Goal: Task Accomplishment & Management: Use online tool/utility

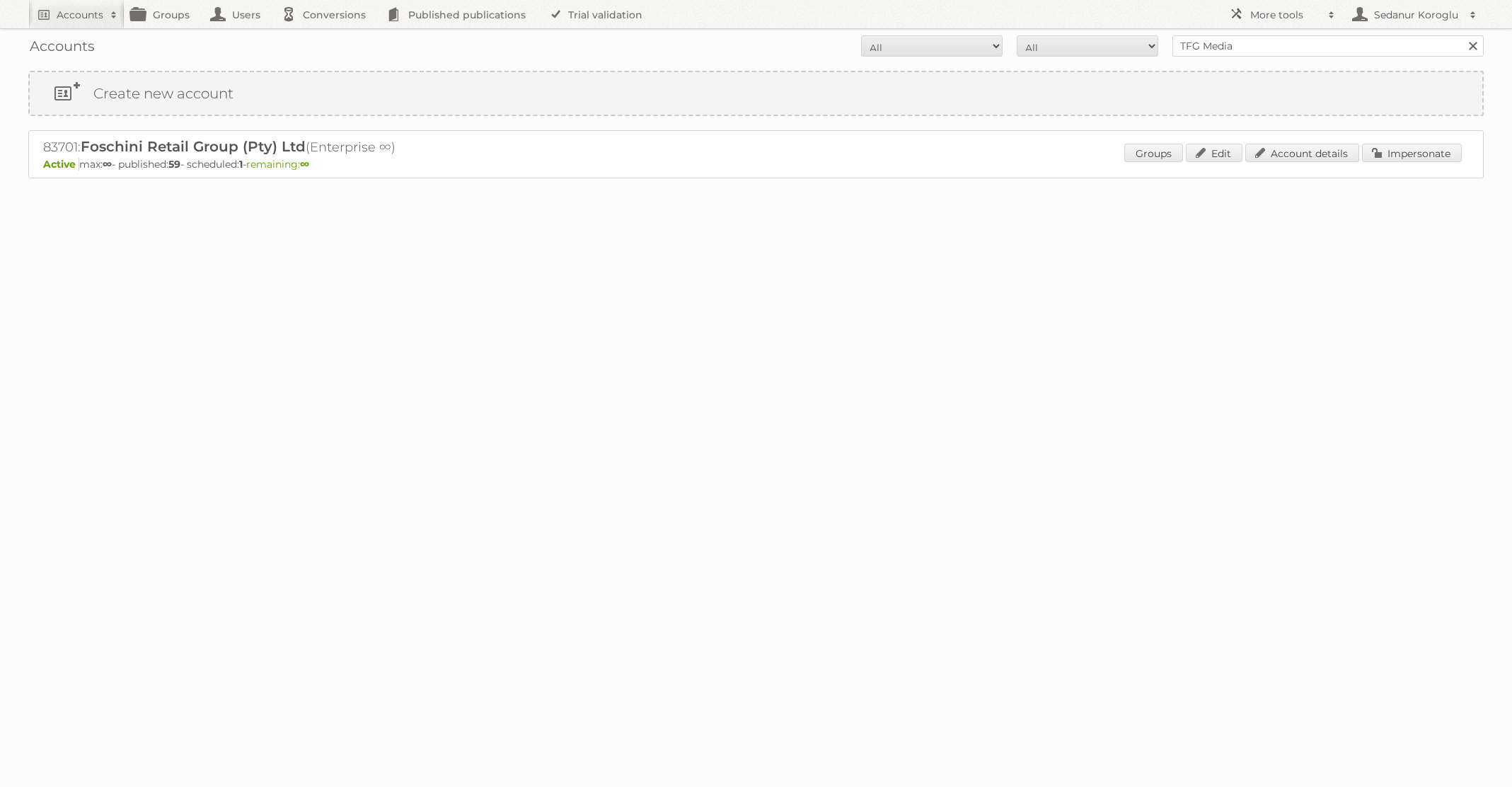
click at [1134, 44] on form "All Active Expired Pending All Paid Trials Self service TFG Media Search" at bounding box center [756, 46] width 1455 height 21
type input "Plus Retail"
click at [1462, 35] on input "Search" at bounding box center [1472, 46] width 21 height 21
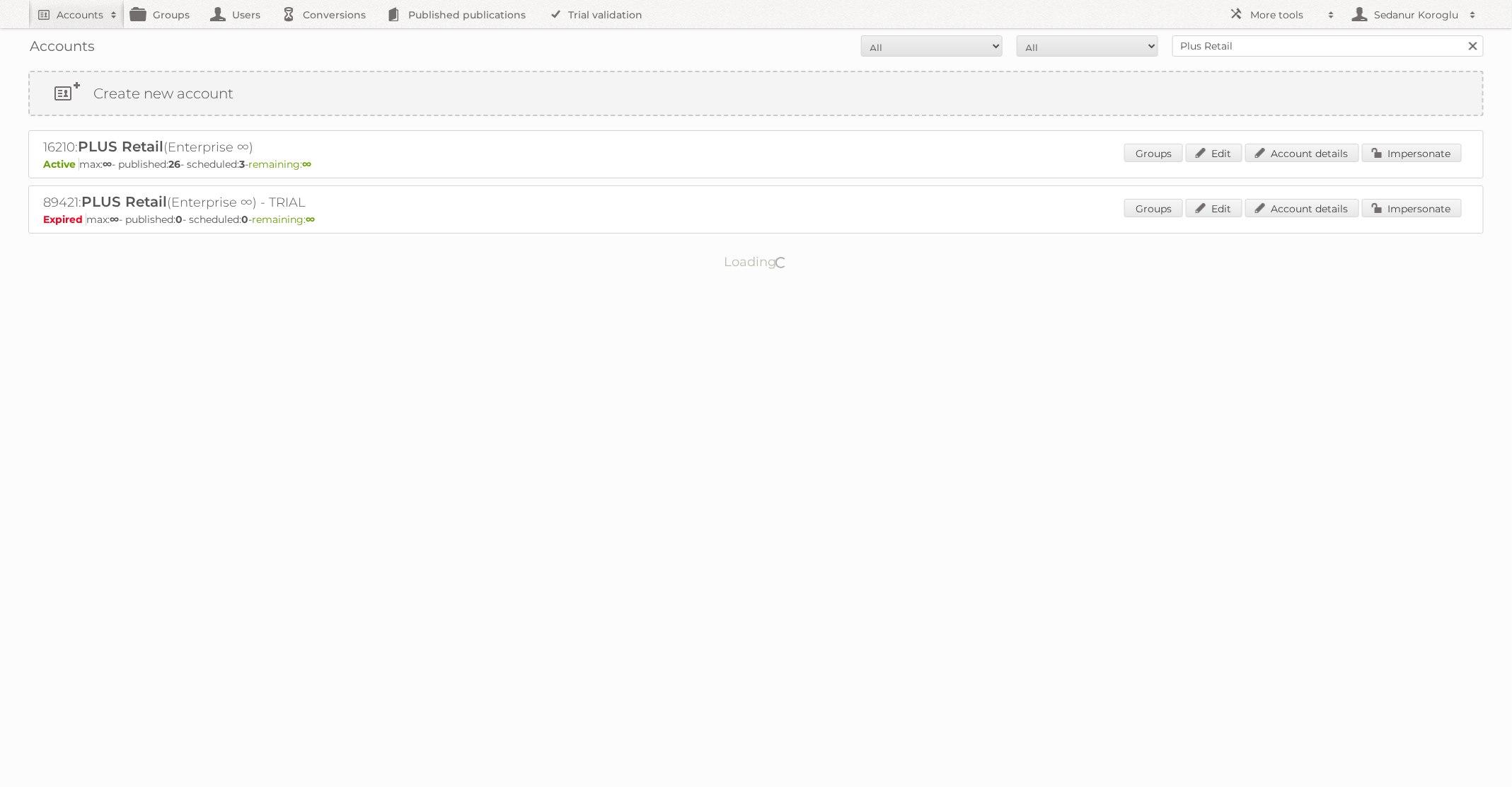
click at [1384, 163] on div "Groups Edit Account details Impersonate" at bounding box center [1293, 154] width 338 height 21
click at [1394, 152] on link "Impersonate" at bounding box center [1412, 152] width 100 height 18
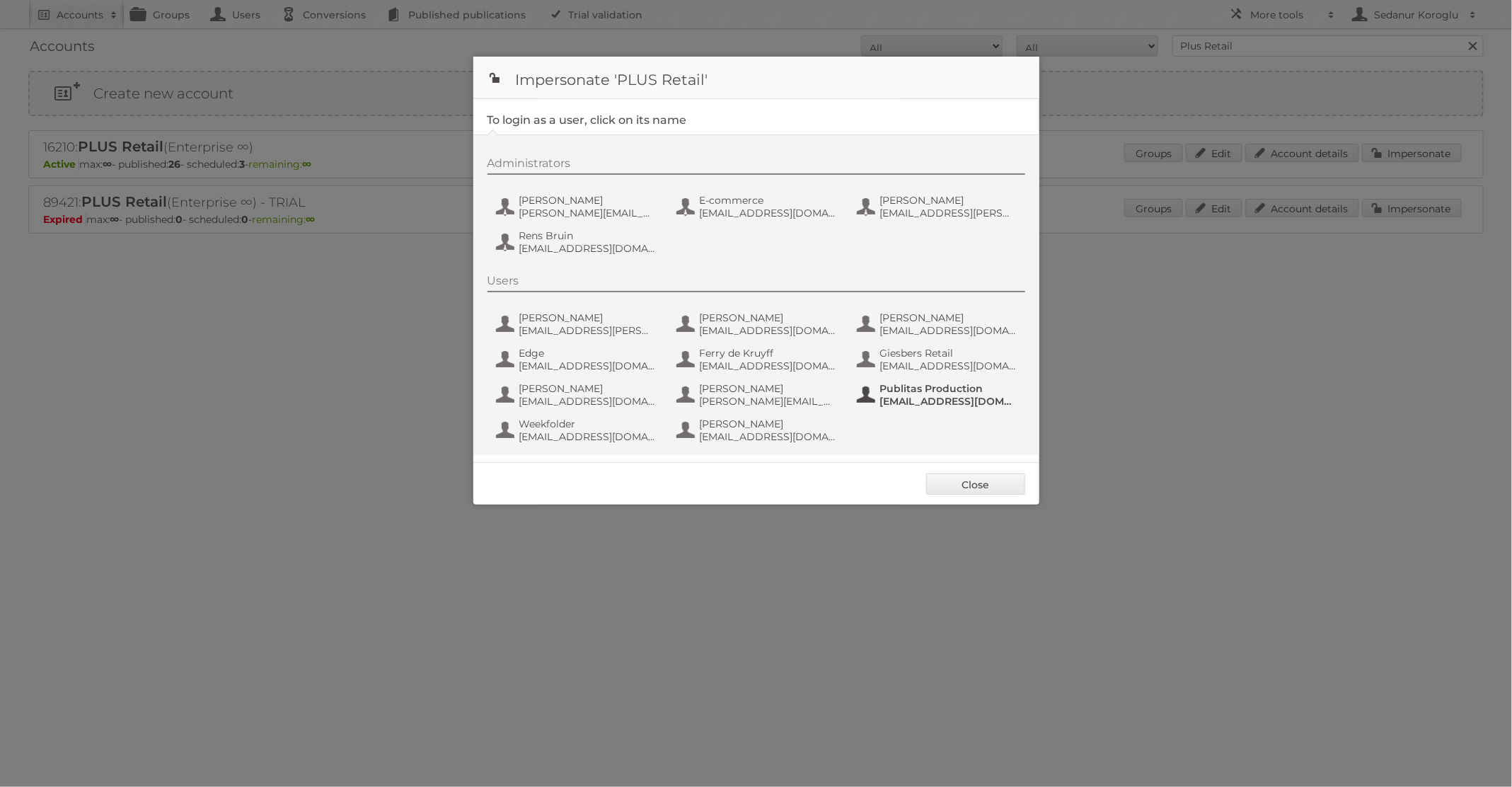
click at [895, 396] on span "fs+coop@publitas.com" at bounding box center [949, 401] width 137 height 13
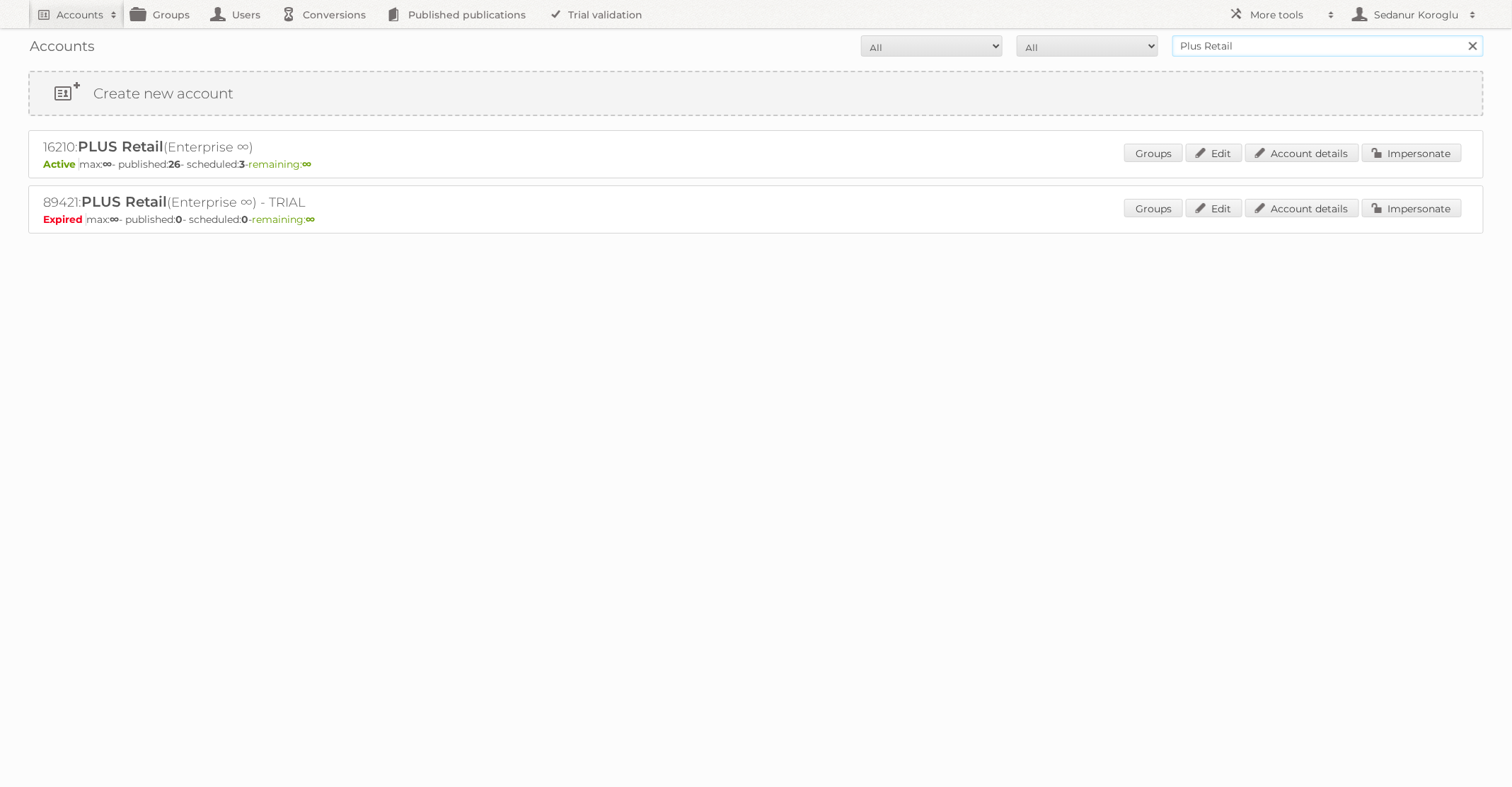
drag, startPoint x: 1243, startPoint y: 50, endPoint x: 1145, endPoint y: 42, distance: 98.3
click at [1145, 44] on form "All Active Expired Pending All Paid Trials Self service Plus Retail Search" at bounding box center [756, 46] width 1455 height 21
type input "TFG Media"
click at [1462, 35] on input "Search" at bounding box center [1472, 46] width 21 height 21
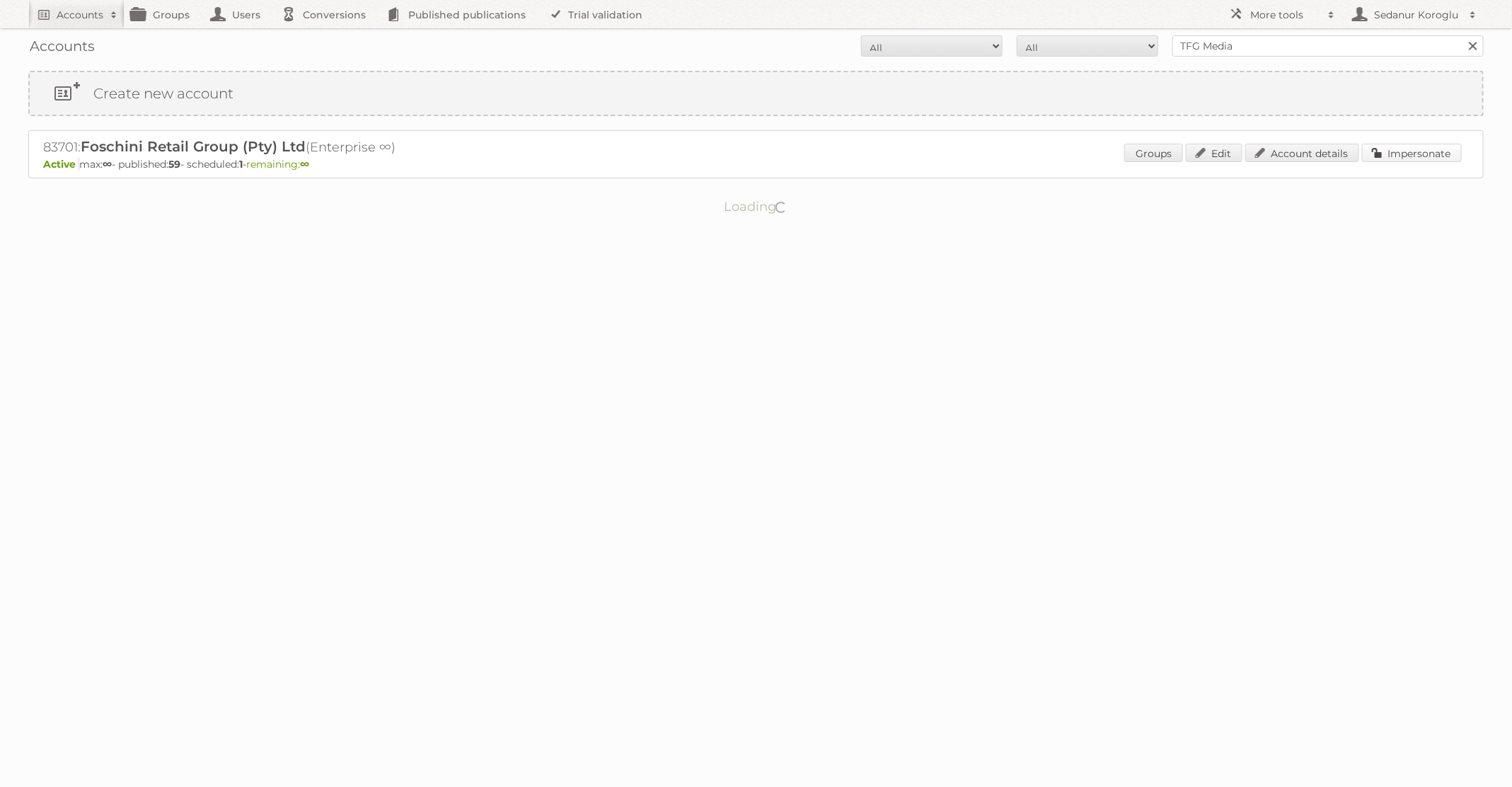
click at [1399, 157] on link "Impersonate" at bounding box center [1412, 152] width 100 height 18
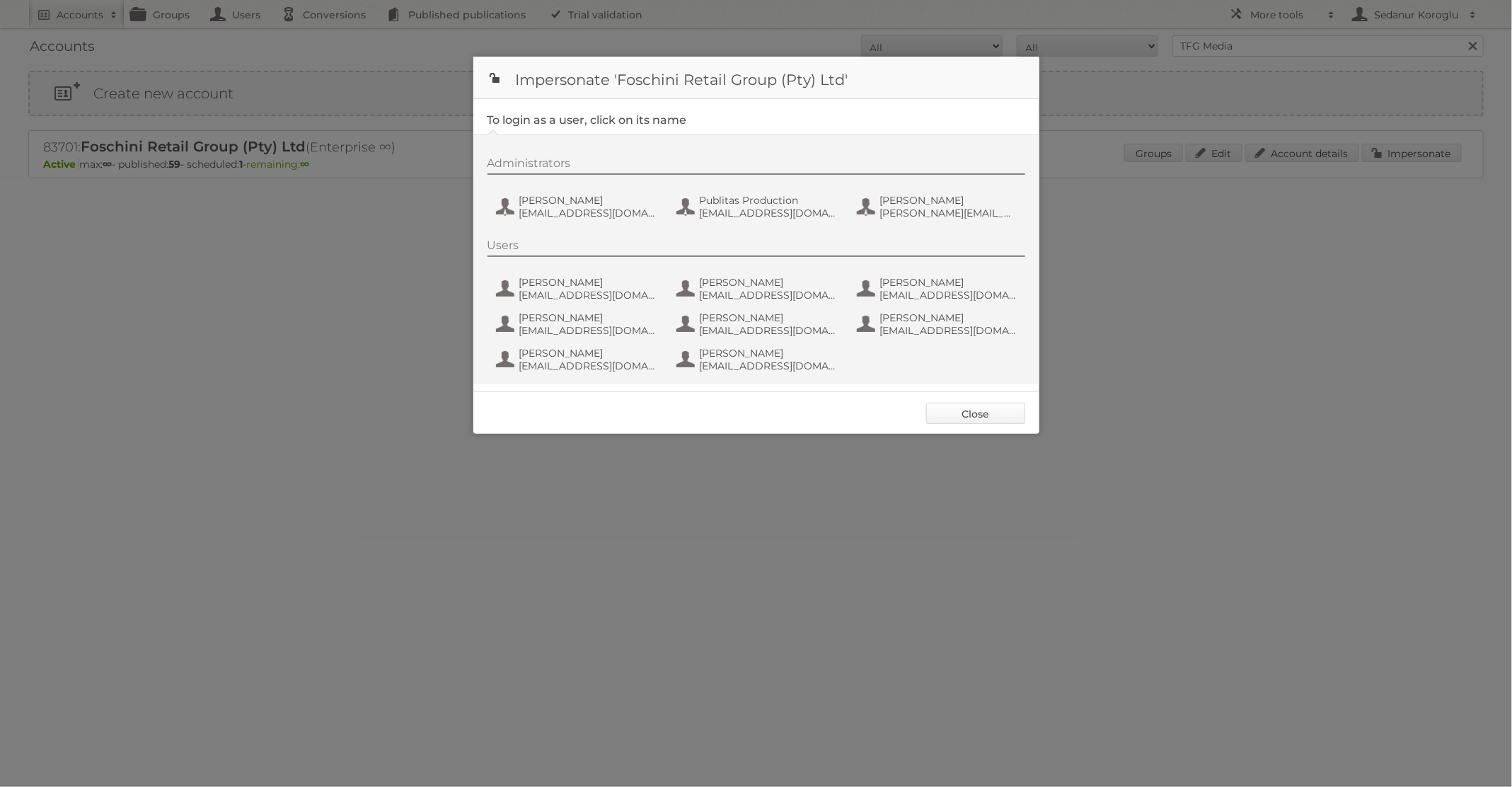
click at [967, 415] on link "Close" at bounding box center [976, 413] width 99 height 21
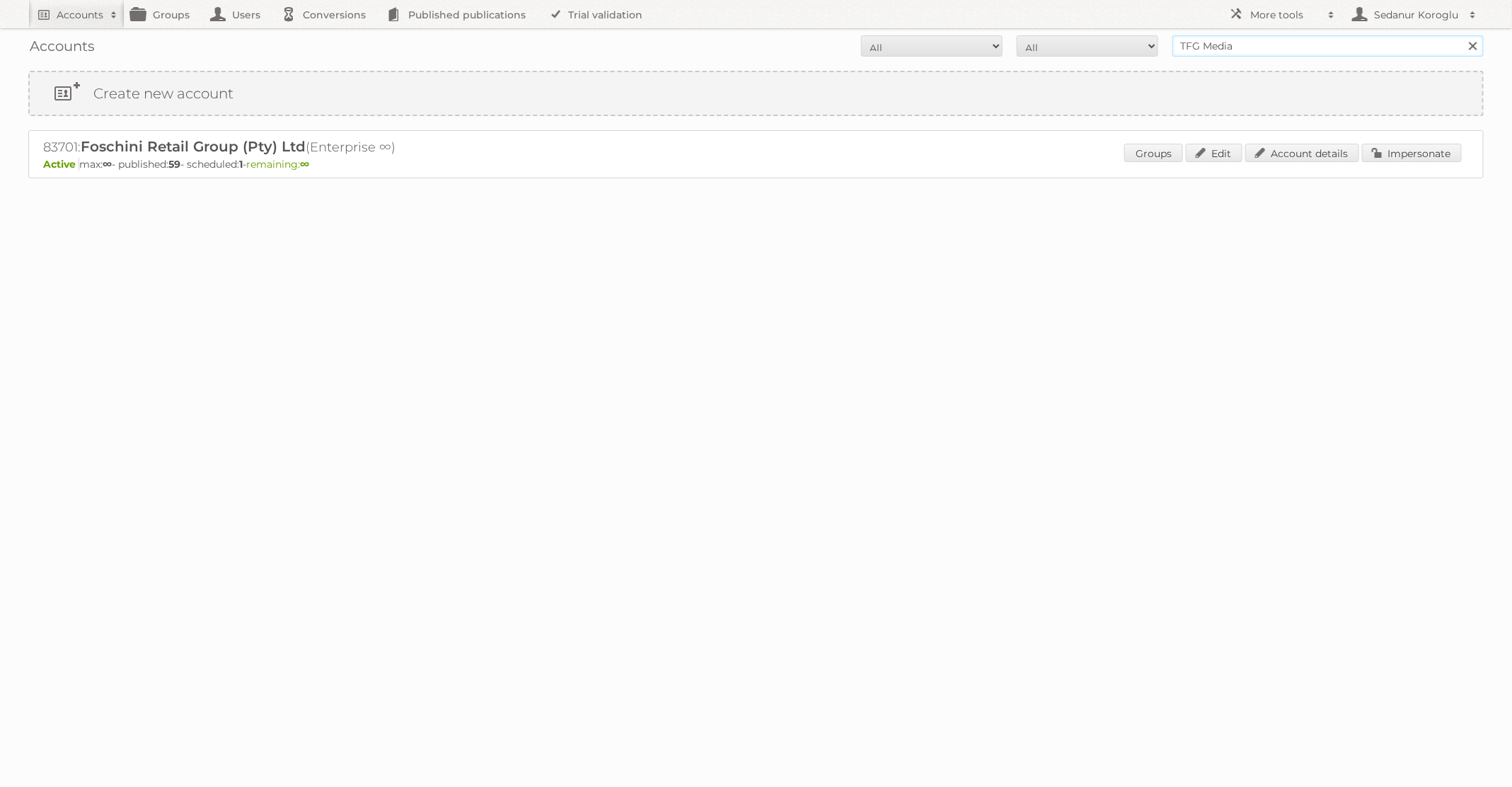
drag, startPoint x: 1238, startPoint y: 50, endPoint x: 1103, endPoint y: 43, distance: 135.2
click at [1103, 43] on form "All Active Expired Pending All Paid Trials Self service TFG Media Search" at bounding box center [756, 46] width 1455 height 21
type input "BAUHAUS"
click at [1462, 35] on input "Search" at bounding box center [1472, 46] width 21 height 21
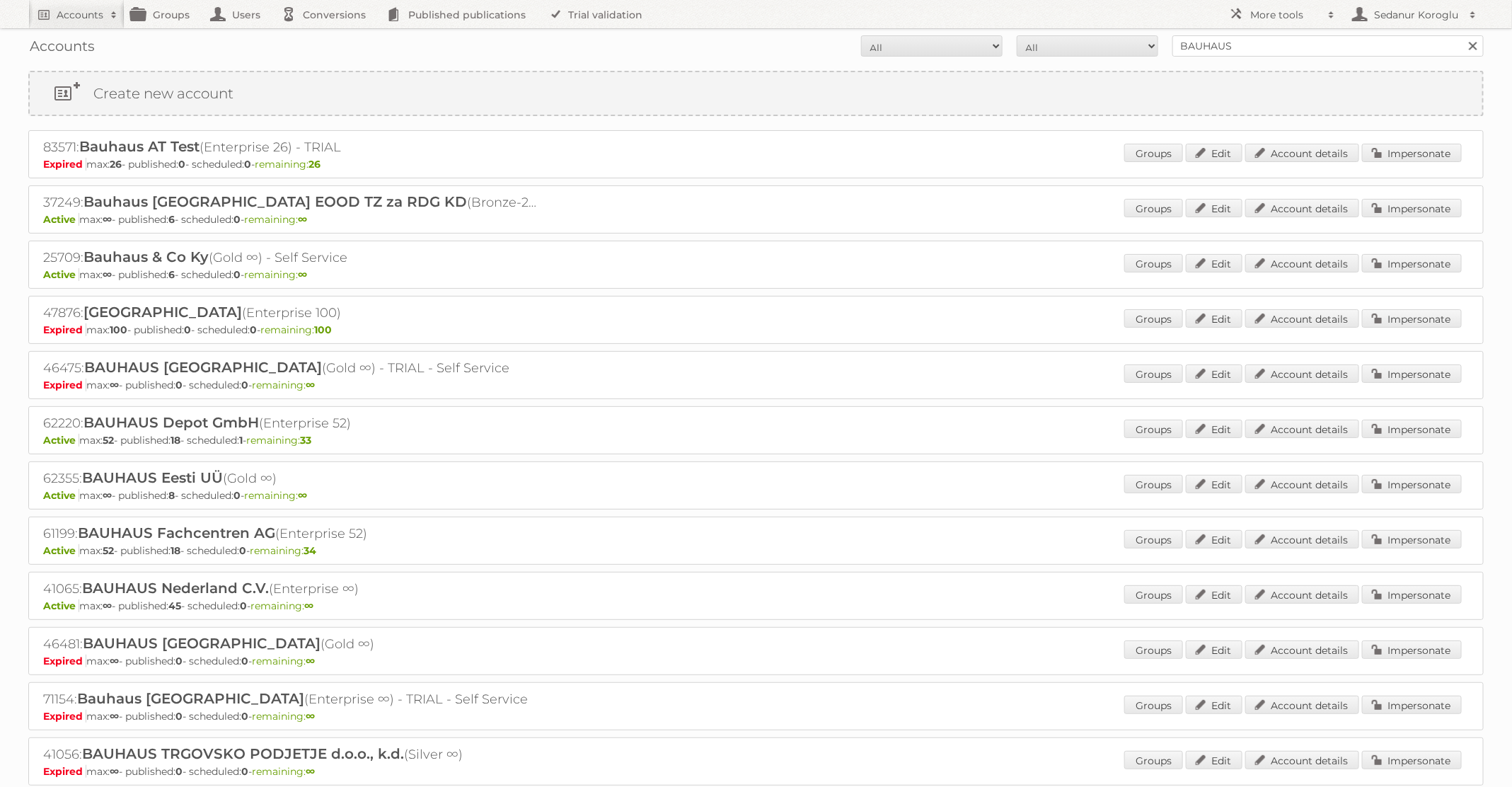
click at [1423, 599] on div "Groups Edit Account details Impersonate" at bounding box center [1293, 596] width 338 height 21
click at [1416, 593] on link "Impersonate" at bounding box center [1412, 594] width 100 height 18
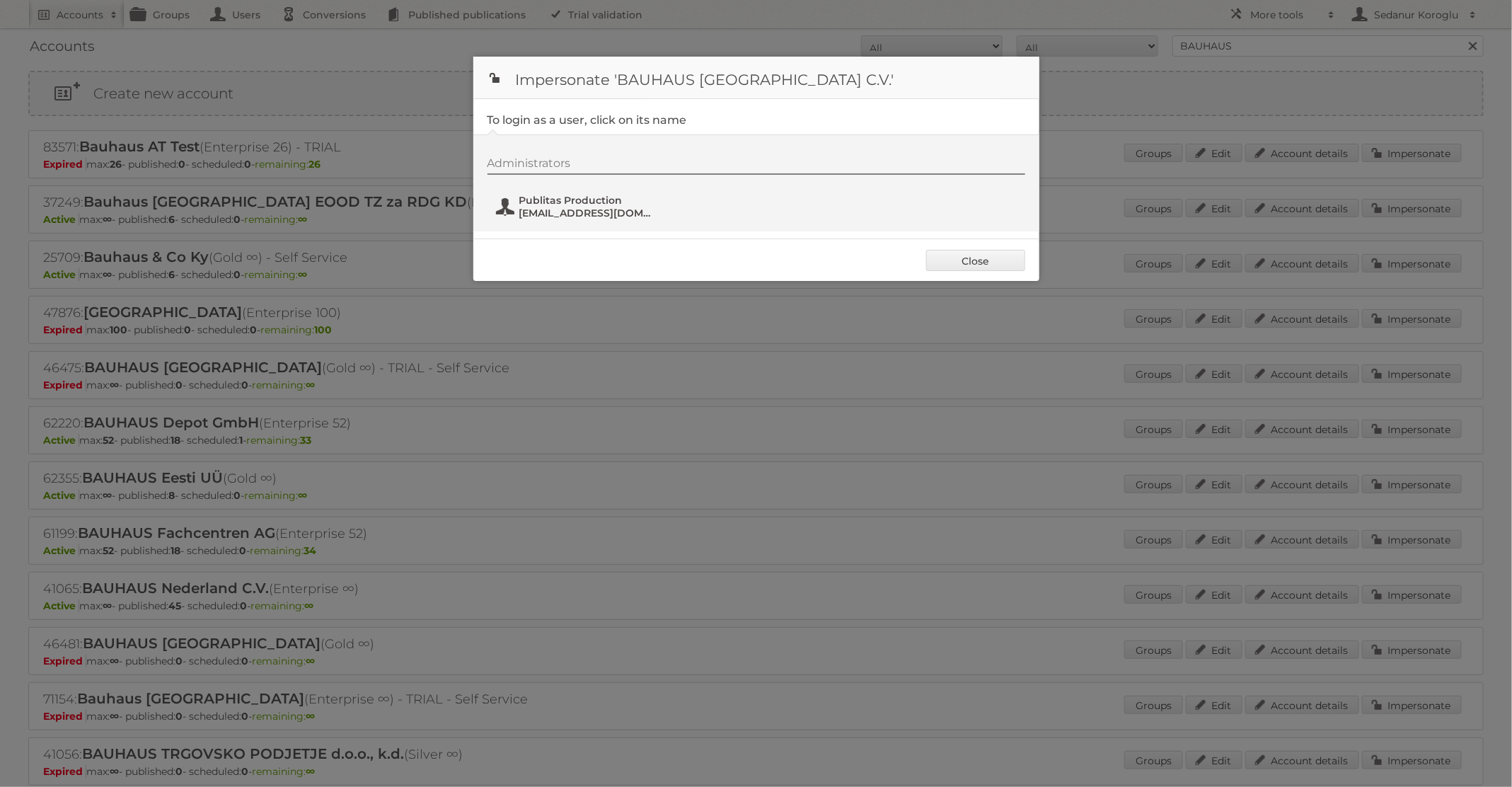
click at [586, 217] on span "fs+bauhaus@publitas.com" at bounding box center [588, 213] width 137 height 13
